Goal: Transaction & Acquisition: Obtain resource

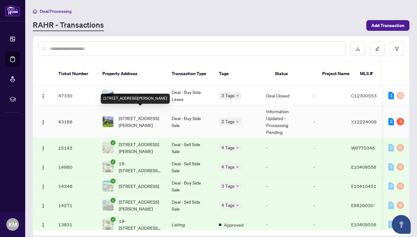
click at [126, 115] on span "[STREET_ADDRESS][PERSON_NAME]" at bounding box center [140, 122] width 43 height 14
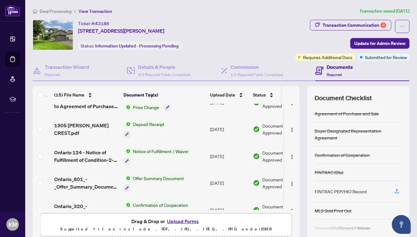
scroll to position [255, 0]
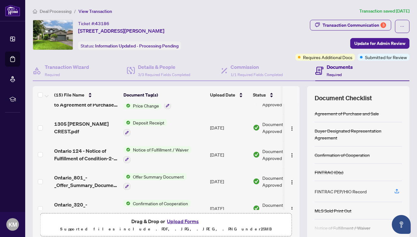
click at [145, 146] on span "Notice of Fulfillment / Waiver" at bounding box center [160, 149] width 61 height 7
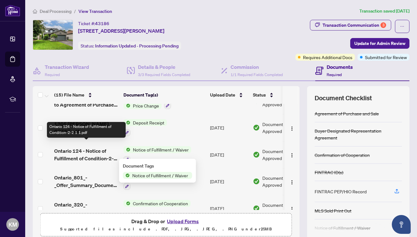
click at [87, 150] on span "Ontario 124 - Notice of Fulfillment of Condition-2-2 1 1.pdf" at bounding box center [86, 154] width 64 height 15
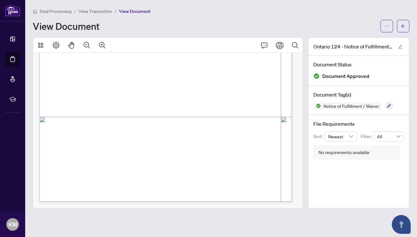
scroll to position [183, 0]
click at [389, 27] on button "button" at bounding box center [386, 26] width 13 height 13
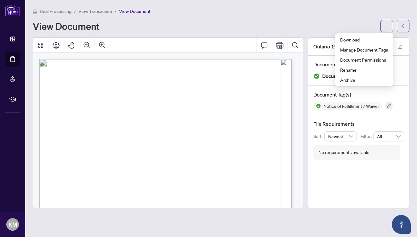
scroll to position [0, 0]
click at [357, 39] on span "Download" at bounding box center [364, 39] width 48 height 7
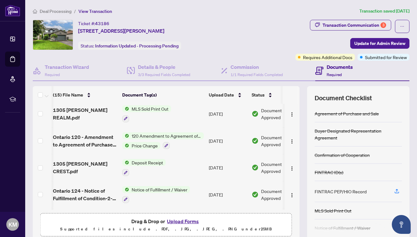
scroll to position [222, 1]
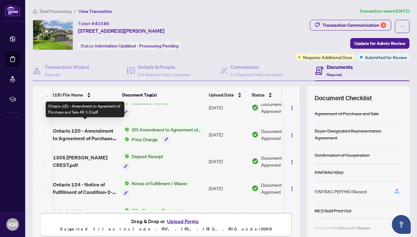
click at [63, 130] on span "Ontario 120 - Amendment to Agreement of Purchase and Sale 49 1-2.pdf" at bounding box center [85, 134] width 64 height 15
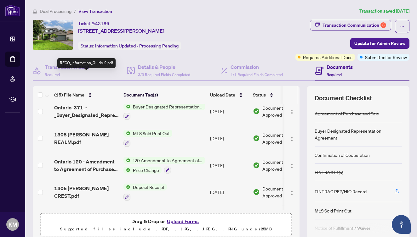
scroll to position [192, 0]
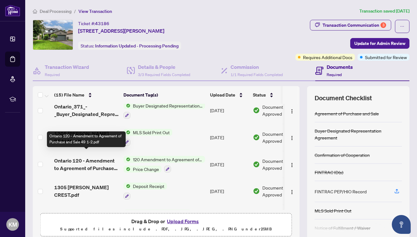
click at [98, 157] on span "Ontario 120 - Amendment to Agreement of Purchase and Sale 49 1-2.pdf" at bounding box center [86, 164] width 64 height 15
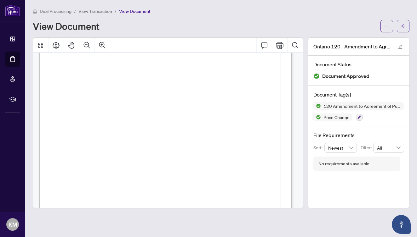
scroll to position [61, 0]
click at [386, 25] on icon "ellipsis" at bounding box center [386, 26] width 4 height 4
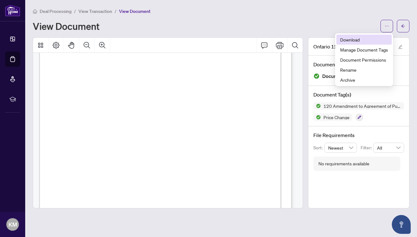
click at [366, 41] on span "Download" at bounding box center [364, 39] width 48 height 7
